Goal: Task Accomplishment & Management: Manage account settings

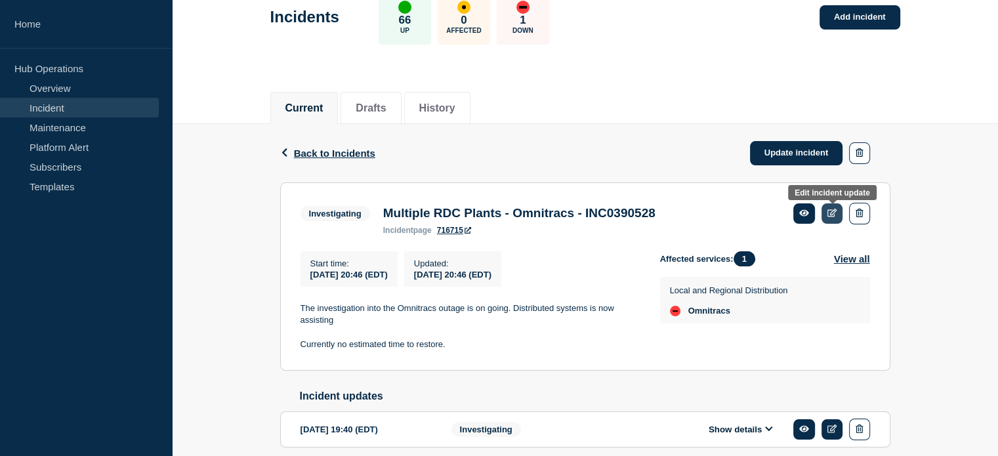
click at [833, 214] on icon at bounding box center [832, 213] width 10 height 9
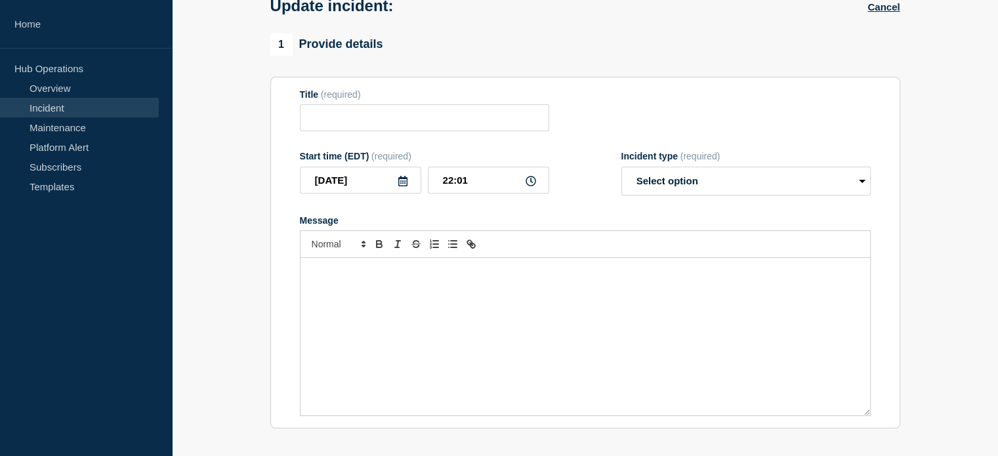
type input "Multiple RDC Plants - Omnitracs - INC0390528"
type input "20:46"
select select "investigating"
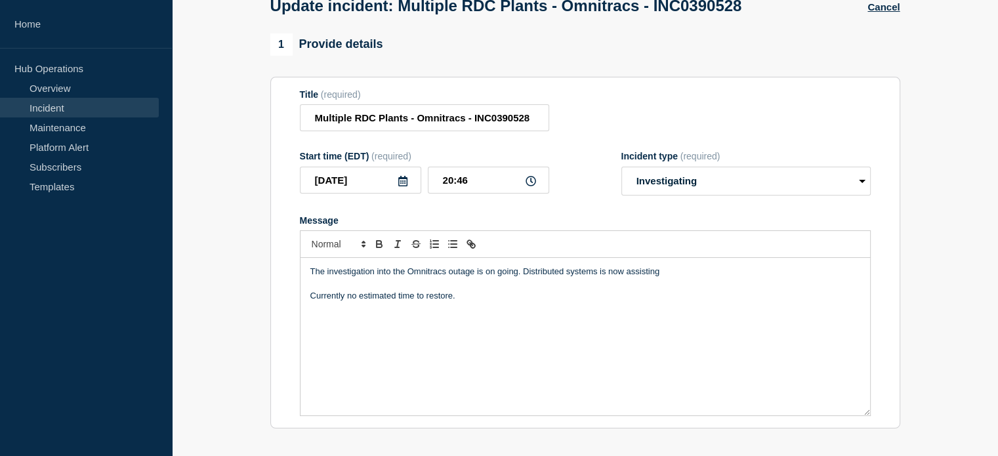
click at [677, 273] on p "The investigation into the Omnitracs outage is on going. Distributed systems is…" at bounding box center [585, 272] width 550 height 12
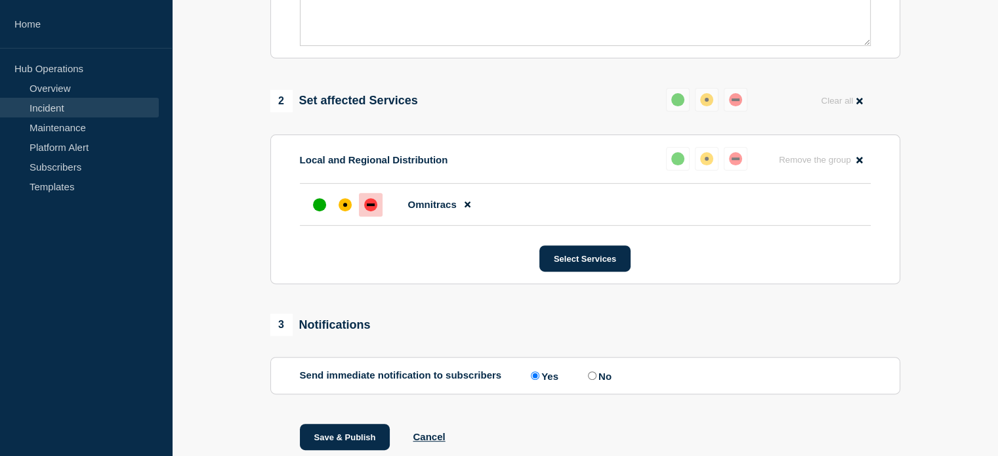
scroll to position [502, 0]
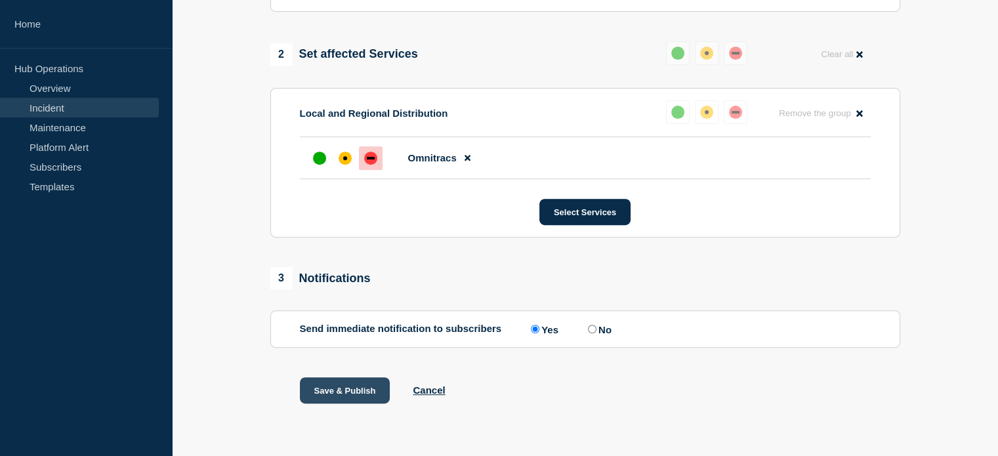
click at [361, 395] on button "Save & Publish" at bounding box center [345, 390] width 91 height 26
